Goal: Transaction & Acquisition: Obtain resource

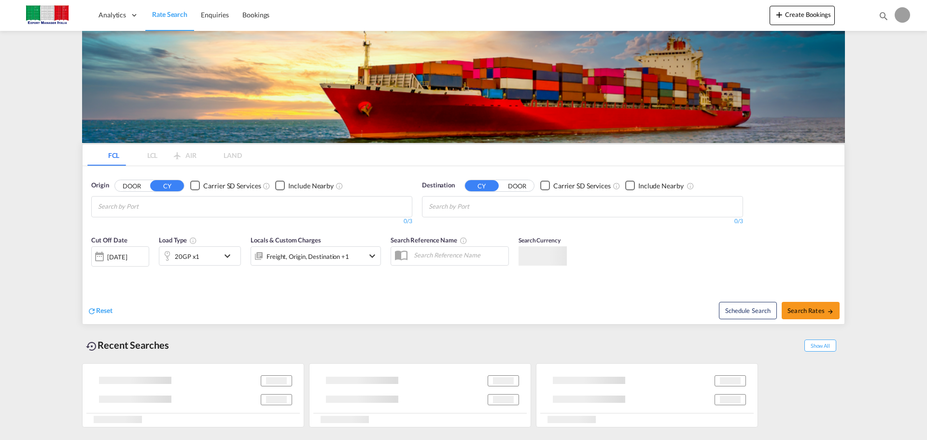
type input "[EMAIL_ADDRESS][DOMAIN_NAME]"
click at [453, 263] on md-tabs "FCL LCL AIR LAND FCL LCL AIR LAND Origin DOOR CY Carrier SD Services Include Ne…" at bounding box center [464, 234] width 762 height 180
click at [110, 199] on input "Chips input." at bounding box center [144, 206] width 92 height 15
click at [139, 180] on button "DOOR" at bounding box center [132, 185] width 34 height 11
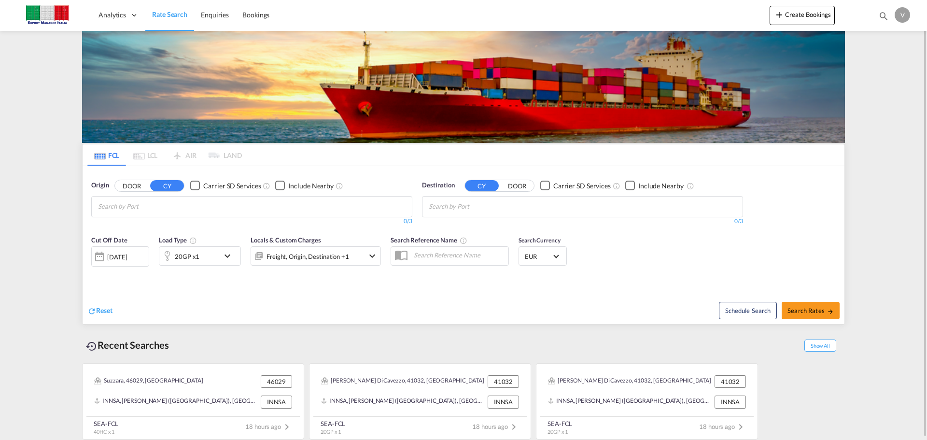
click at [123, 188] on button "DOOR" at bounding box center [132, 185] width 34 height 11
click at [105, 206] on input "Search by Door" at bounding box center [144, 206] width 92 height 15
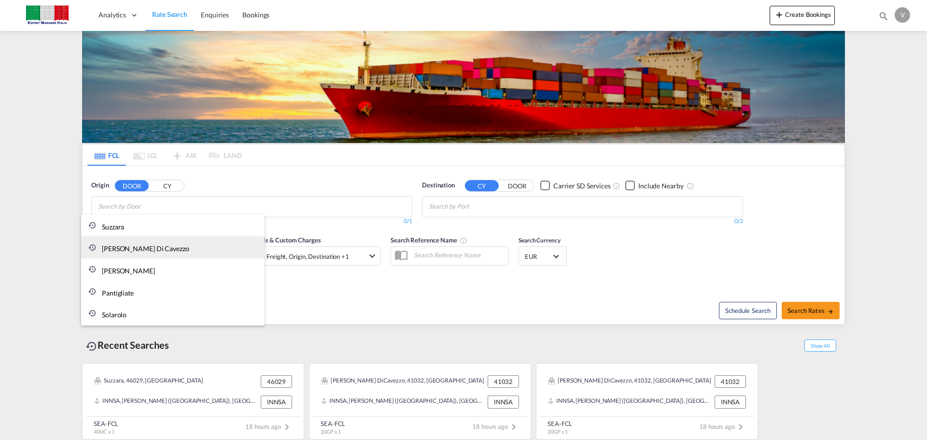
click at [121, 252] on div "[PERSON_NAME] Di Cavezzo IT-" at bounding box center [172, 247] width 183 height 22
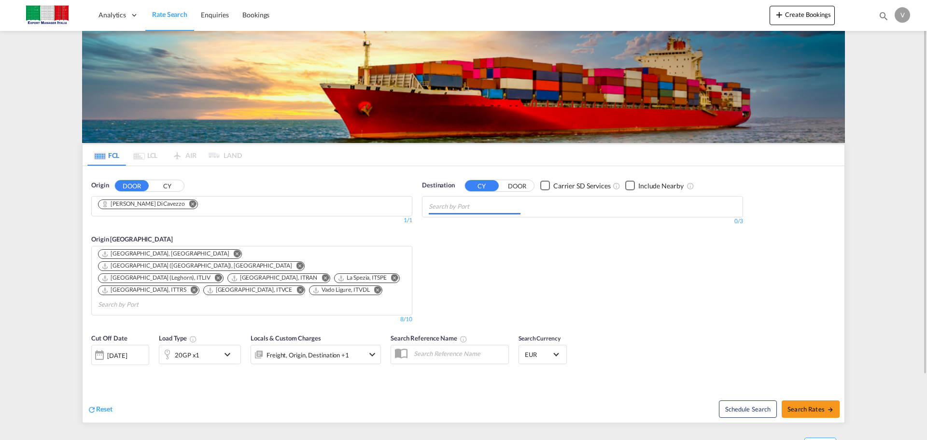
click at [458, 208] on input "Chips input." at bounding box center [475, 206] width 92 height 15
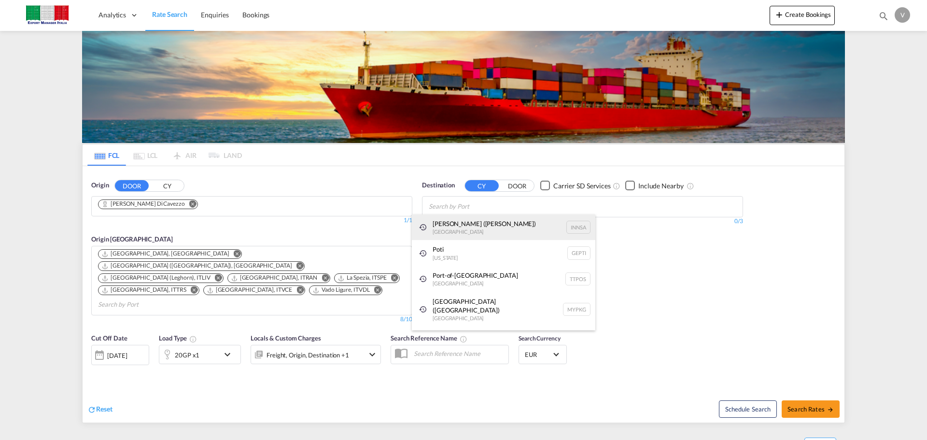
click at [466, 226] on div "[PERSON_NAME] ([GEOGRAPHIC_DATA]) [GEOGRAPHIC_DATA] [GEOGRAPHIC_DATA]" at bounding box center [503, 227] width 183 height 26
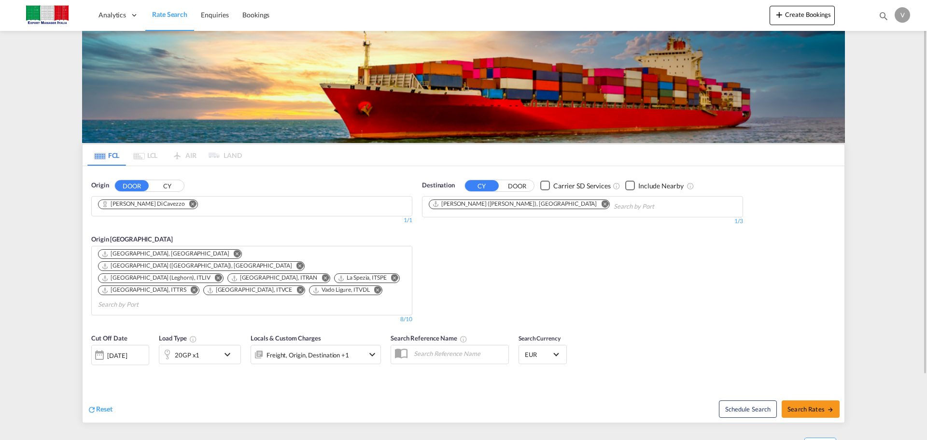
click at [234, 251] on md-icon "Remove" at bounding box center [237, 253] width 7 height 7
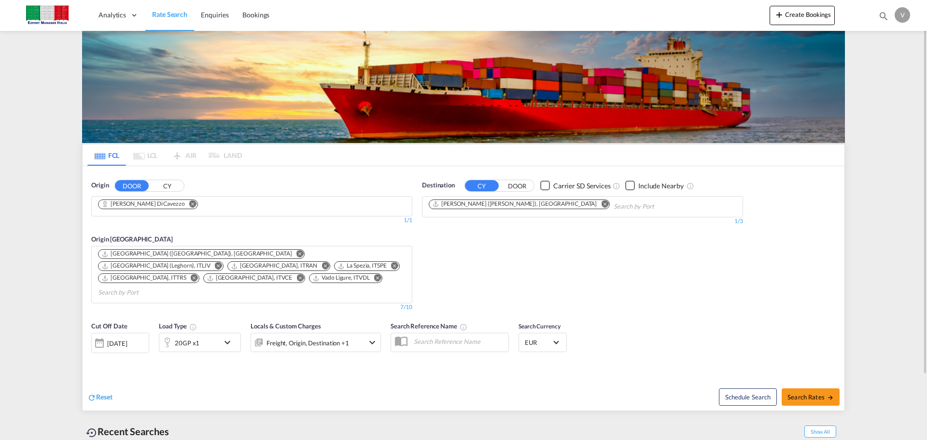
click at [290, 250] on button "Remove" at bounding box center [297, 255] width 14 height 10
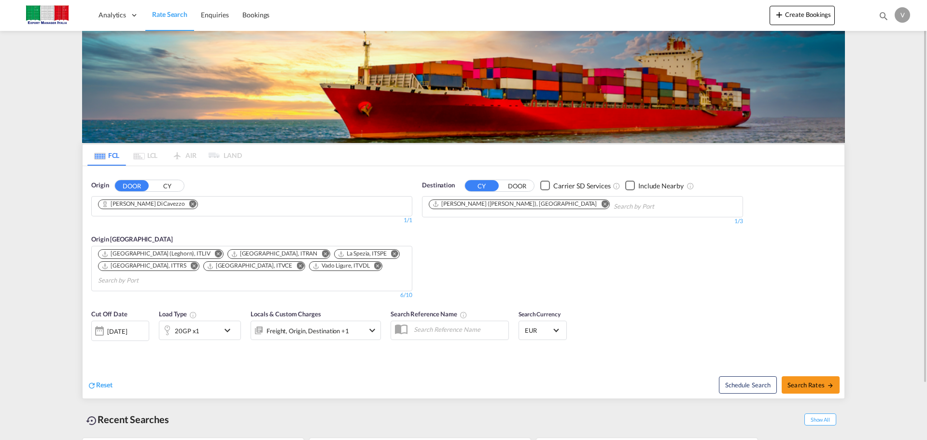
click at [215, 251] on md-icon "Remove" at bounding box center [218, 253] width 7 height 7
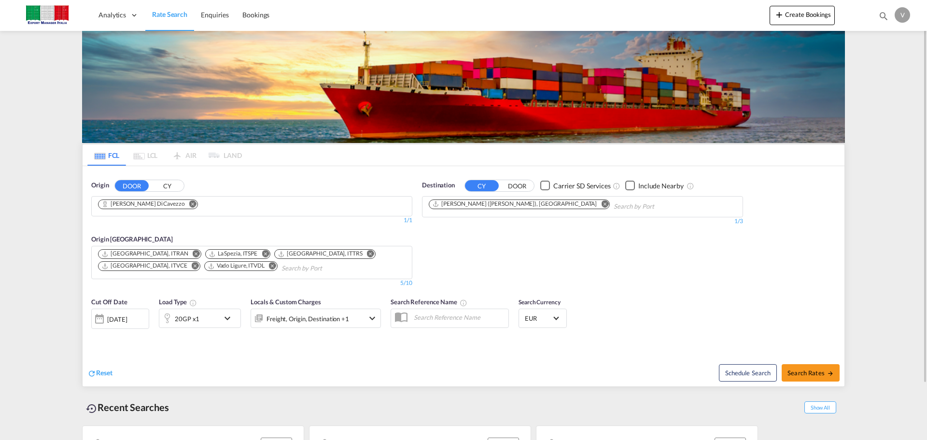
click at [269, 266] on md-icon "Remove" at bounding box center [272, 265] width 7 height 7
click at [262, 253] on md-icon "Remove" at bounding box center [265, 253] width 7 height 7
click at [297, 252] on md-icon "Remove" at bounding box center [300, 253] width 7 height 7
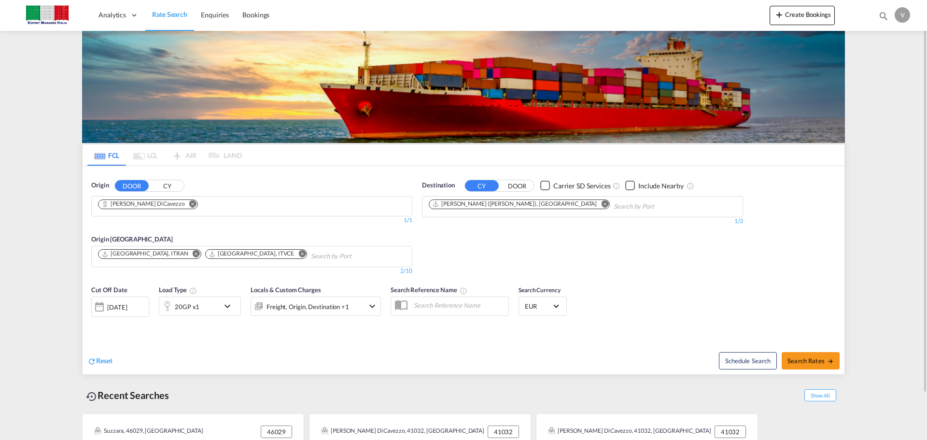
click at [298, 254] on md-icon "Remove" at bounding box center [301, 253] width 7 height 7
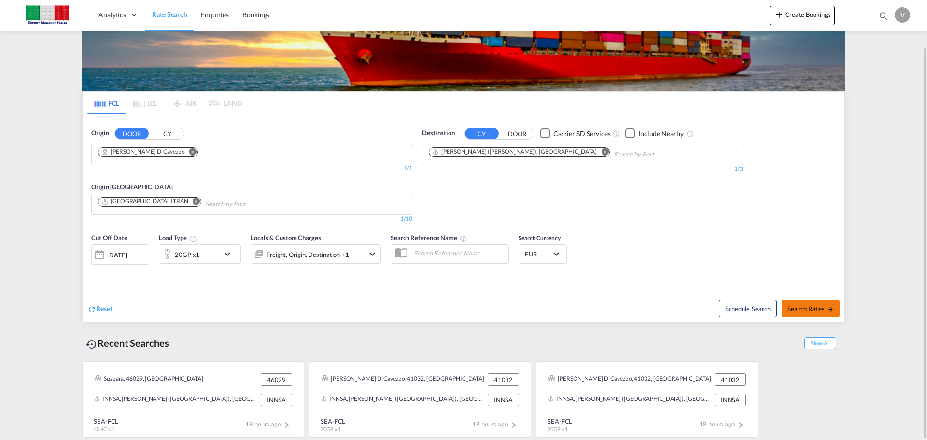
click at [813, 308] on span "Search Rates" at bounding box center [811, 309] width 46 height 8
type input "[PERSON_NAME] Di Cavezzo to INNSA / [DATE]"
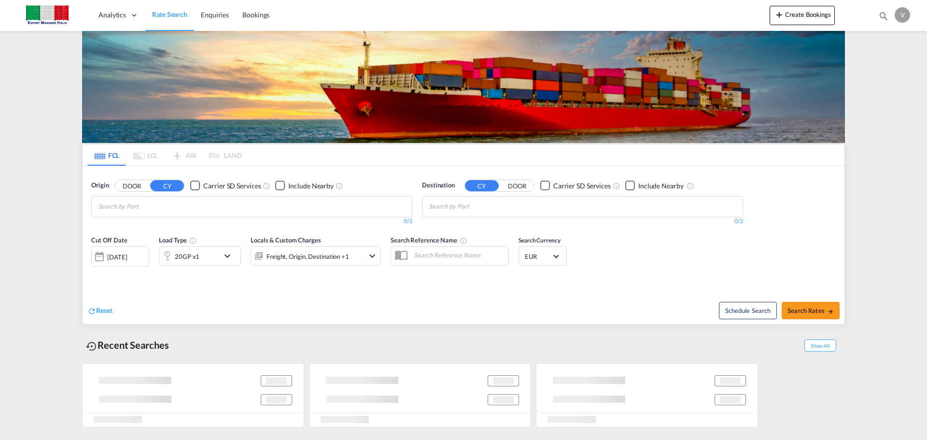
click at [133, 187] on button "DOOR" at bounding box center [132, 185] width 34 height 11
click at [105, 211] on input "Search by Door" at bounding box center [144, 206] width 92 height 15
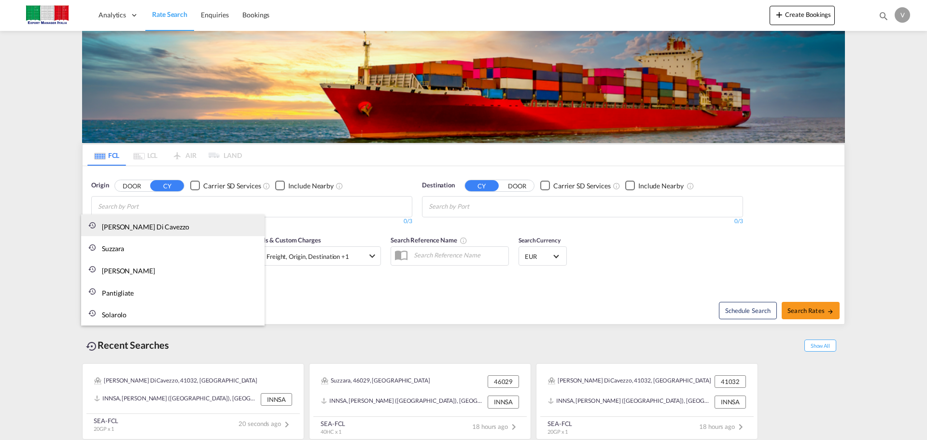
click at [137, 225] on div "[PERSON_NAME] Di Cavezzo IT-" at bounding box center [172, 225] width 183 height 22
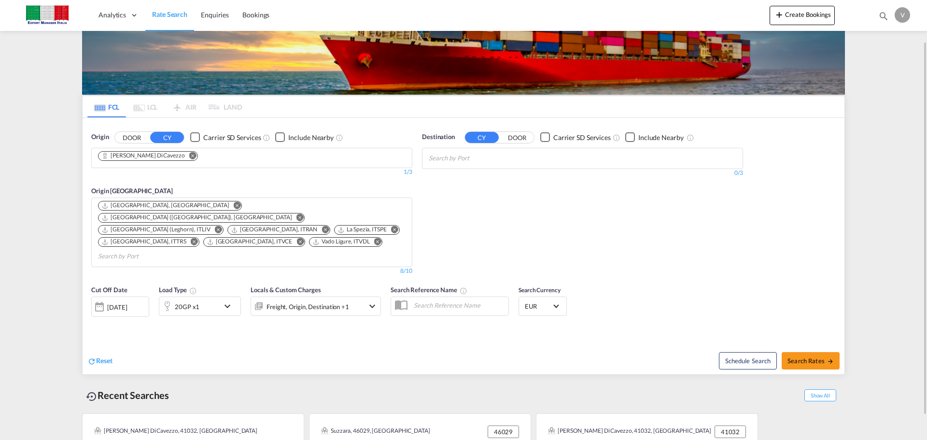
scroll to position [76, 0]
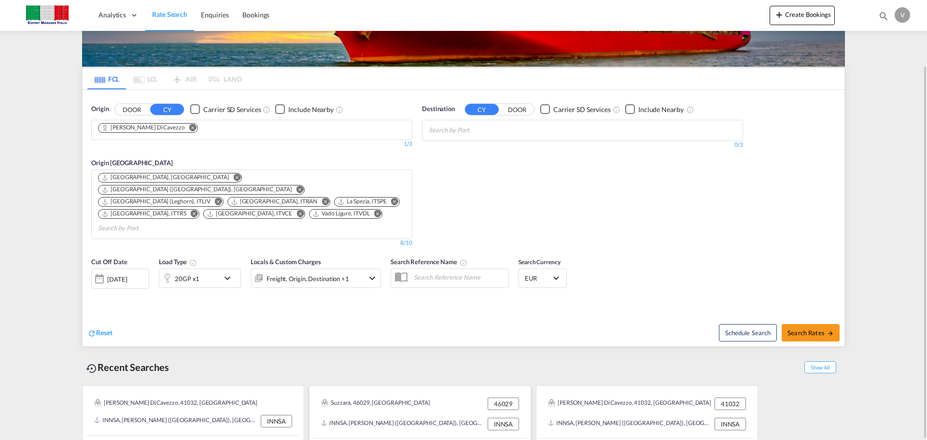
click at [495, 439] on span "18 hours ago" at bounding box center [495, 448] width 47 height 8
